Goal: Find specific page/section: Find specific page/section

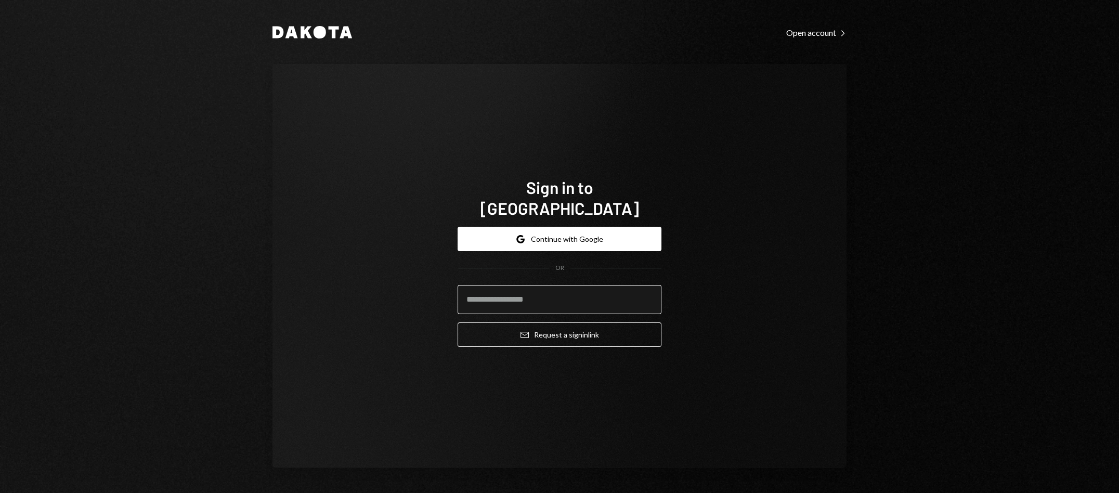
click at [526, 285] on input "email" at bounding box center [560, 299] width 204 height 29
type input "**********"
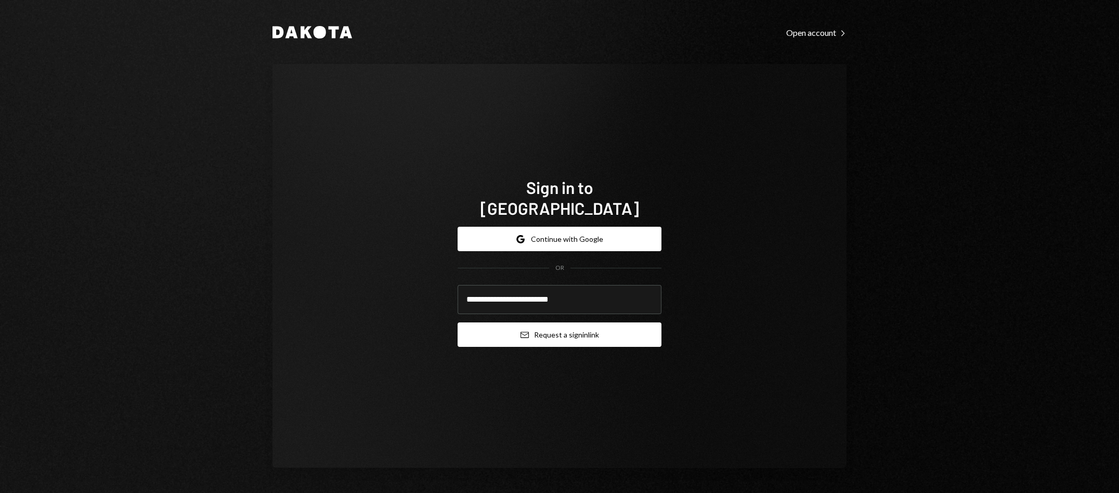
click at [561, 332] on button "Email Request a sign in link" at bounding box center [560, 334] width 204 height 24
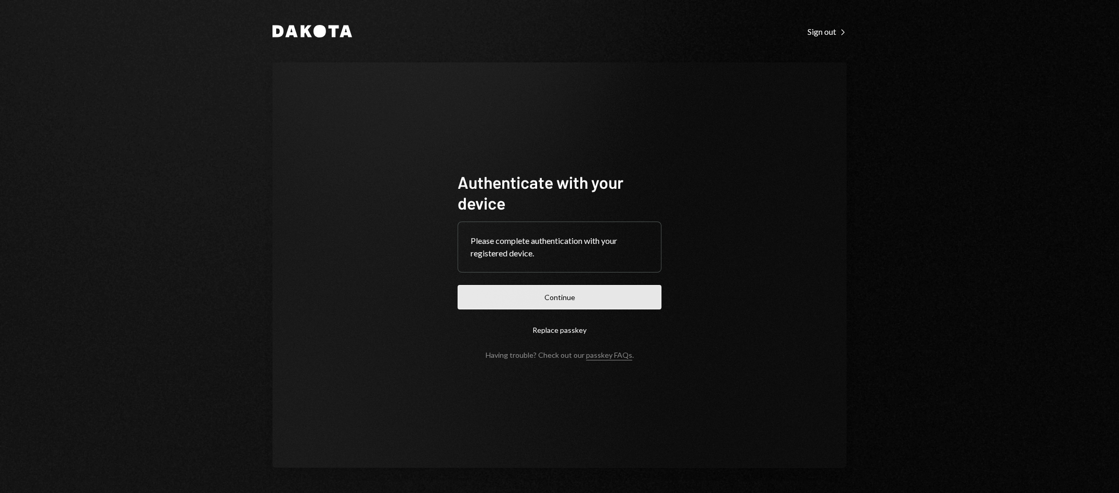
click at [492, 285] on button "Continue" at bounding box center [560, 297] width 204 height 24
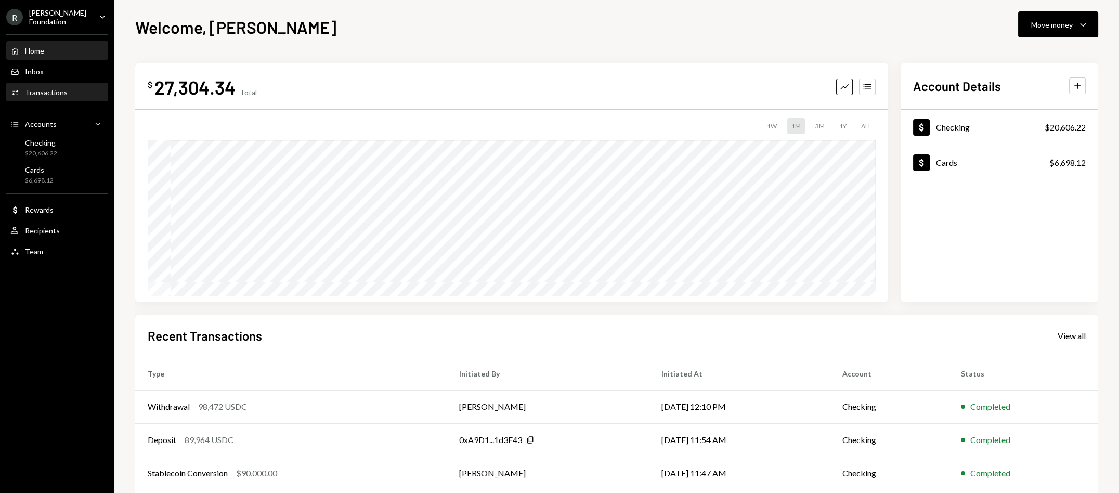
click at [43, 94] on div "Transactions" at bounding box center [46, 92] width 43 height 9
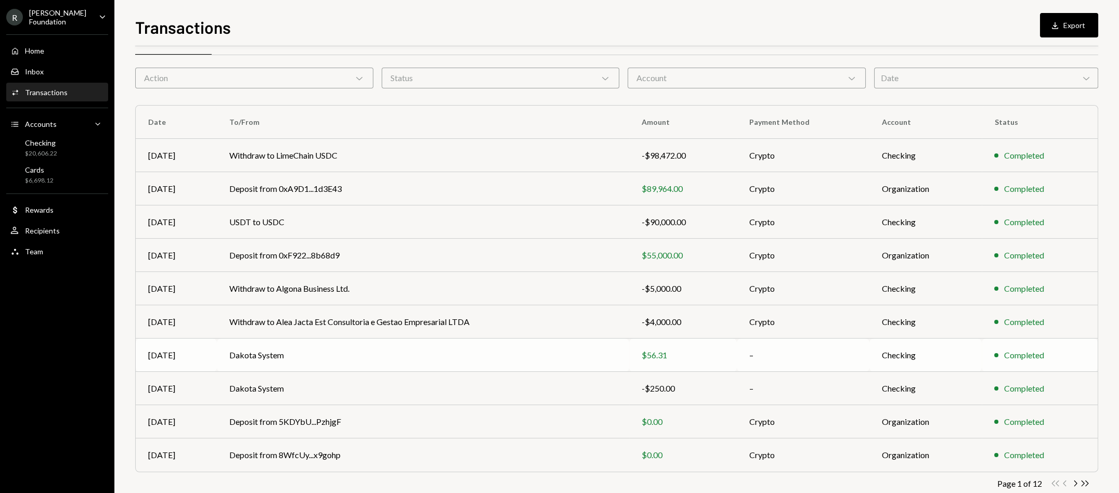
scroll to position [50, 0]
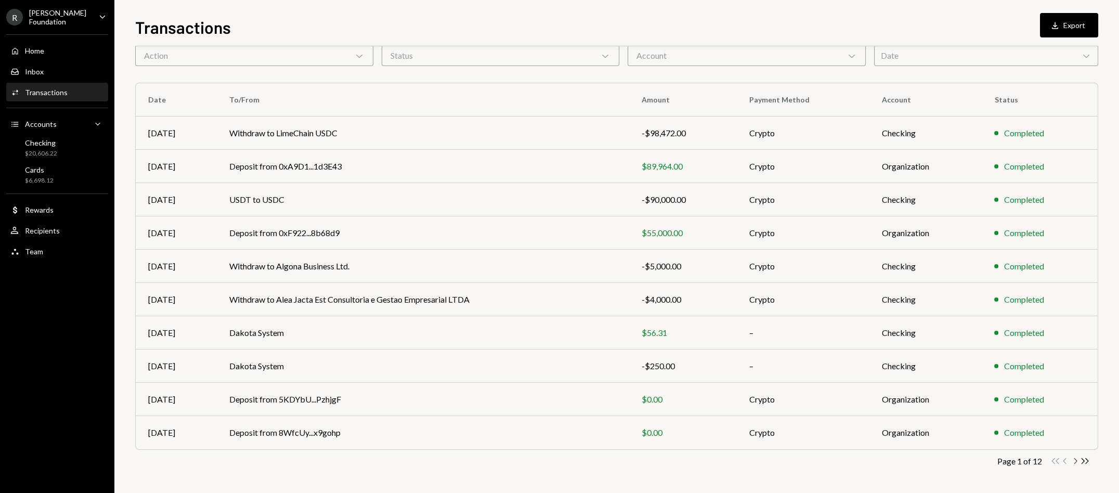
click at [1076, 462] on icon "Chevron Right" at bounding box center [1075, 461] width 10 height 10
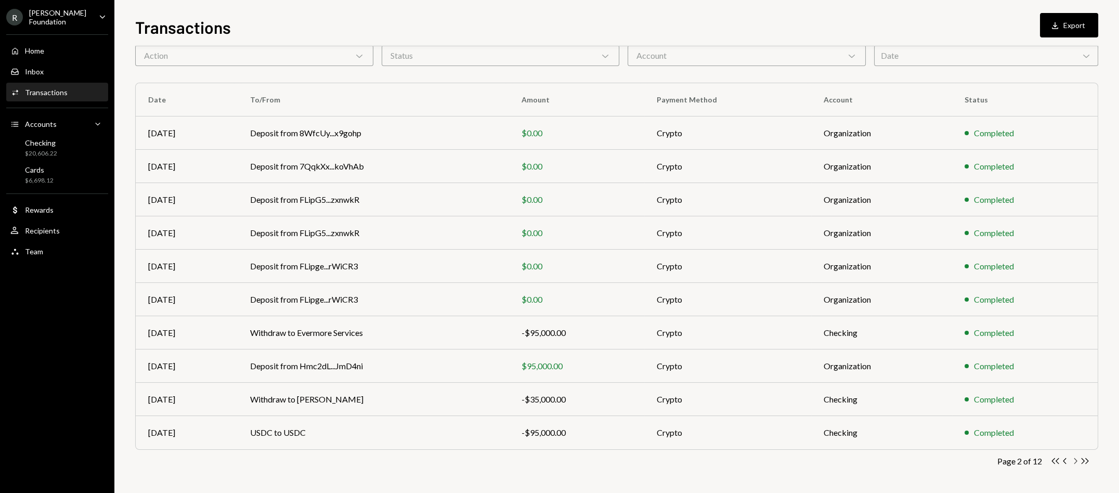
click at [1072, 462] on icon "Chevron Right" at bounding box center [1075, 461] width 10 height 10
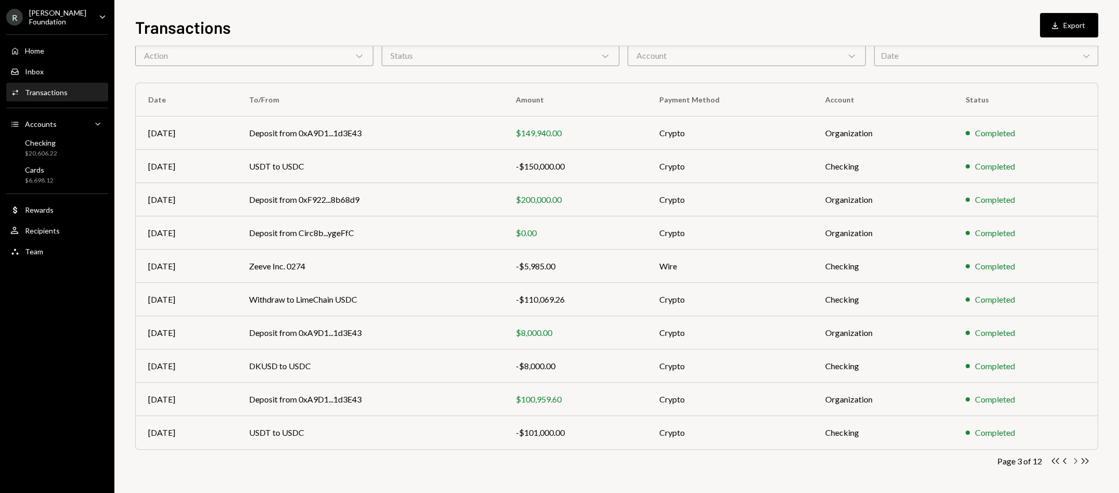
click at [1077, 461] on icon "Chevron Right" at bounding box center [1075, 461] width 10 height 10
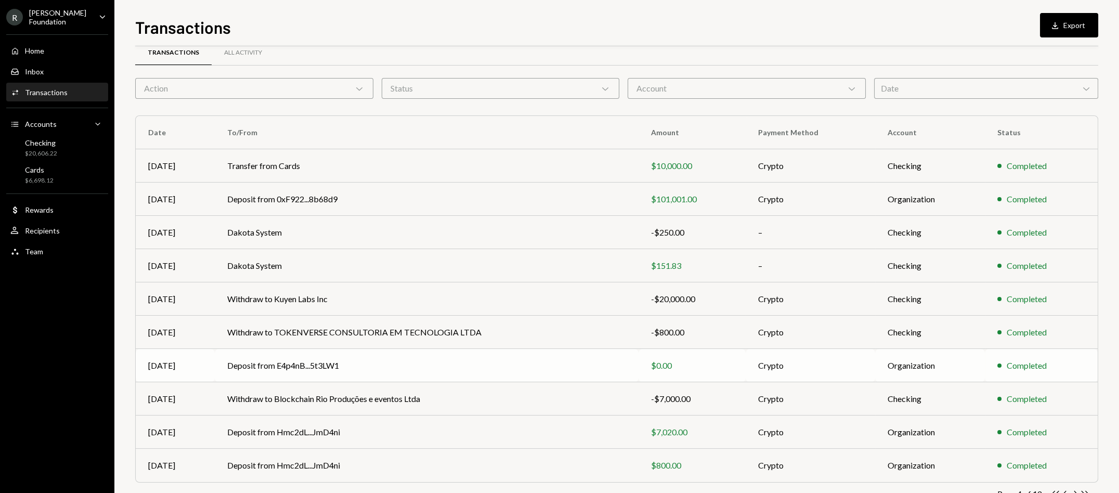
scroll to position [0, 0]
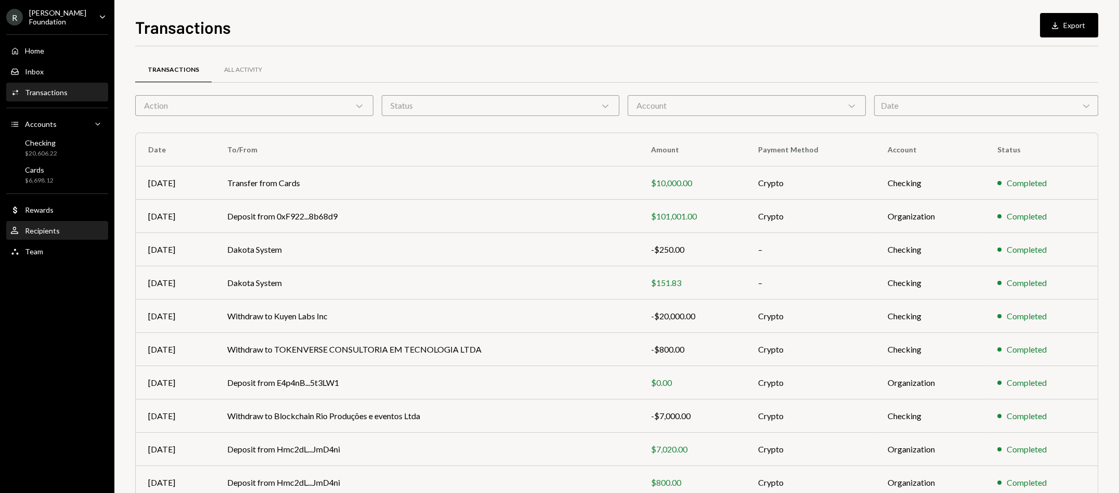
click at [47, 222] on div "User Recipients" at bounding box center [57, 231] width 94 height 18
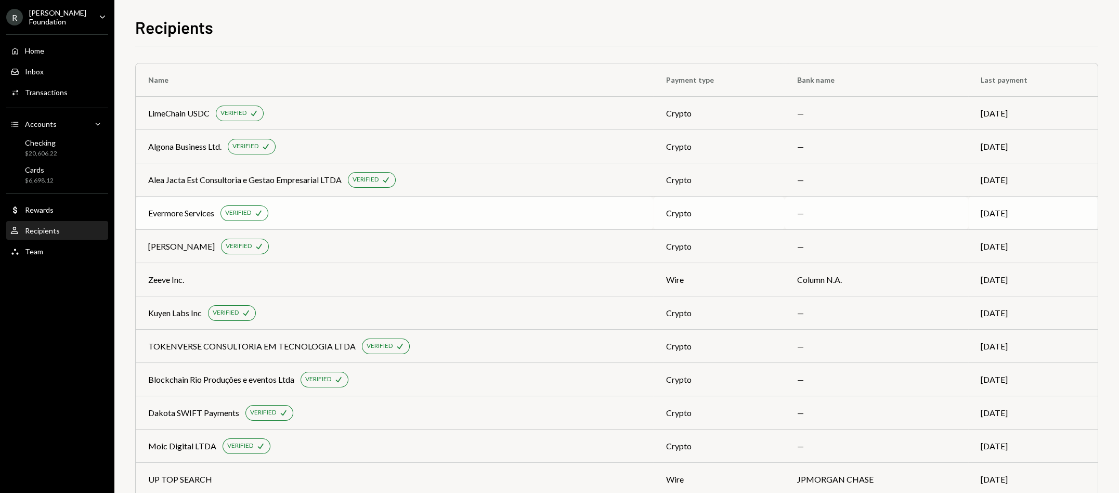
click at [211, 204] on td "Evermore Services VERIFIED Check" at bounding box center [394, 213] width 517 height 33
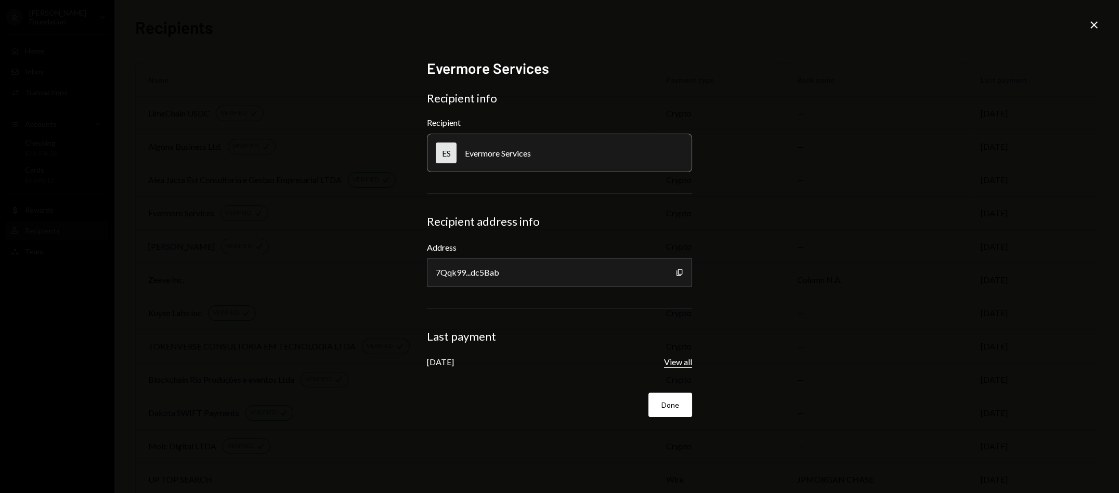
click at [686, 357] on button "View all" at bounding box center [678, 362] width 28 height 11
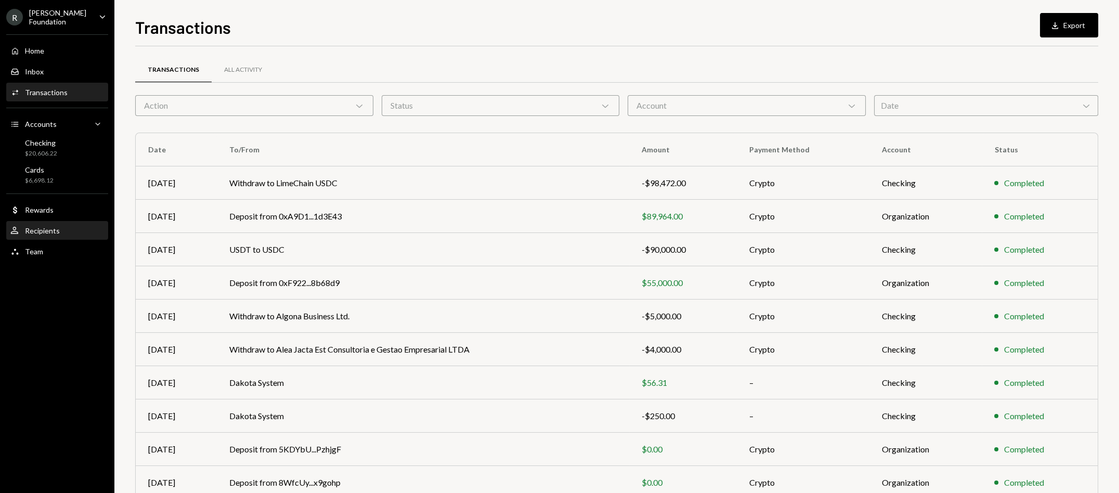
click at [56, 222] on div "User Recipients" at bounding box center [57, 231] width 94 height 18
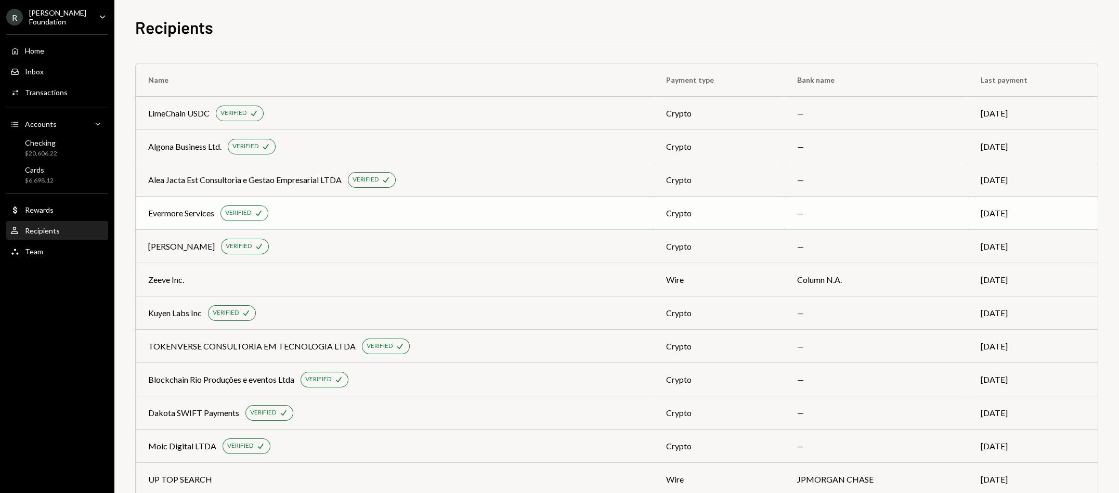
click at [202, 216] on div "Evermore Services" at bounding box center [181, 213] width 66 height 12
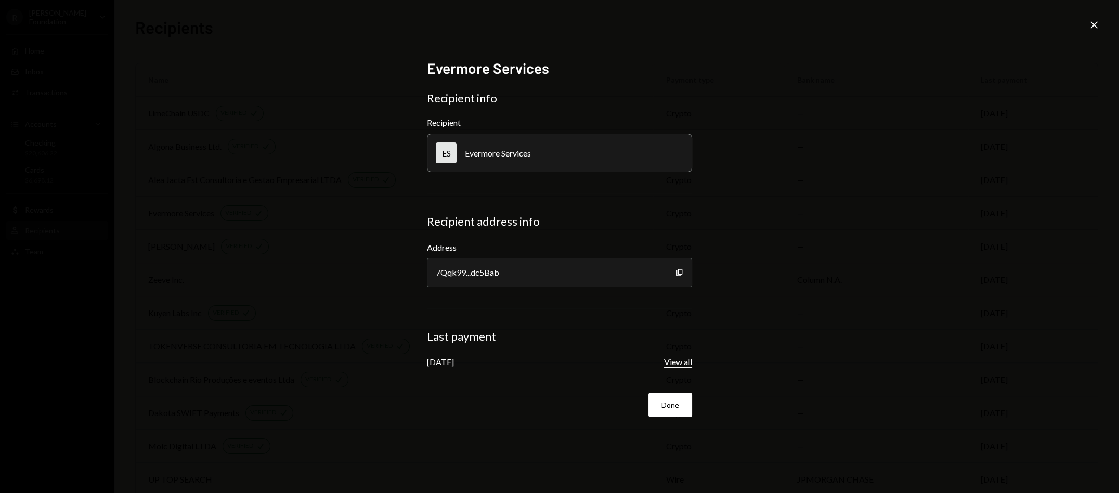
click at [688, 361] on button "View all" at bounding box center [678, 362] width 28 height 11
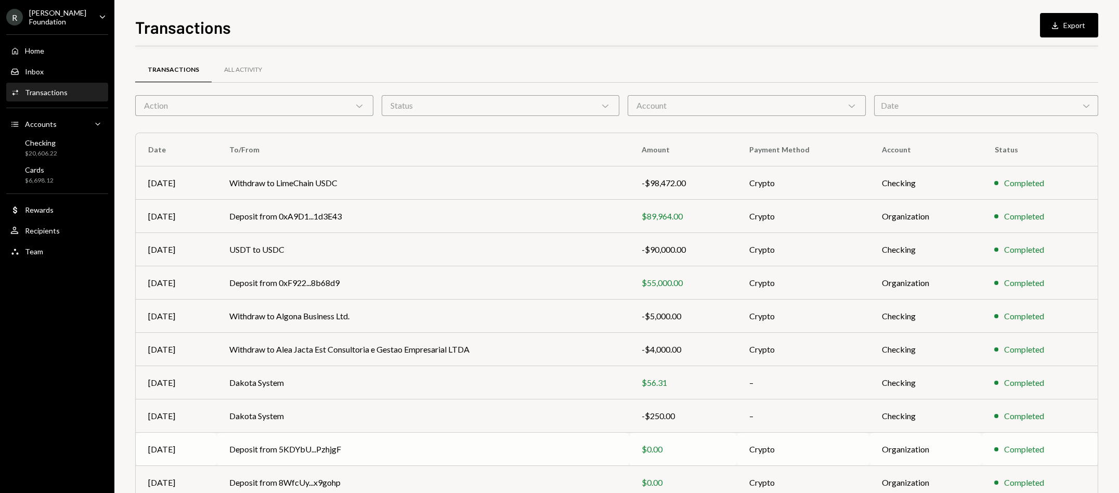
scroll to position [50, 0]
